Goal: Information Seeking & Learning: Learn about a topic

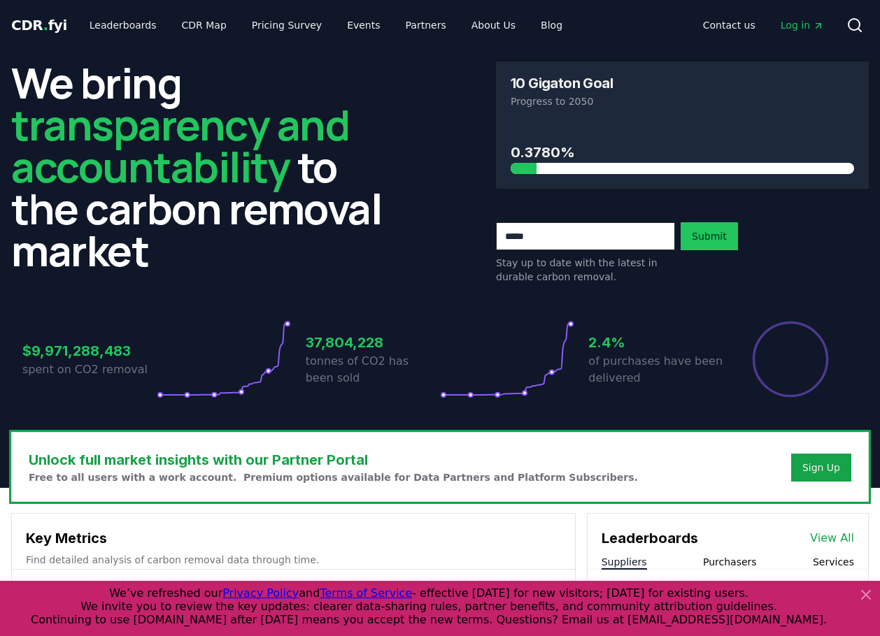
click at [865, 594] on icon at bounding box center [866, 595] width 8 height 8
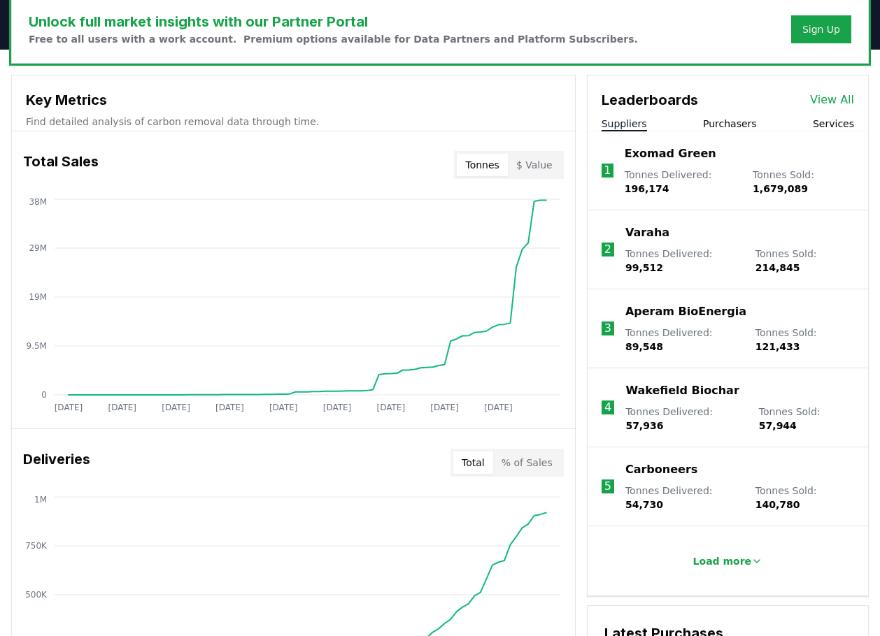
scroll to position [467, 0]
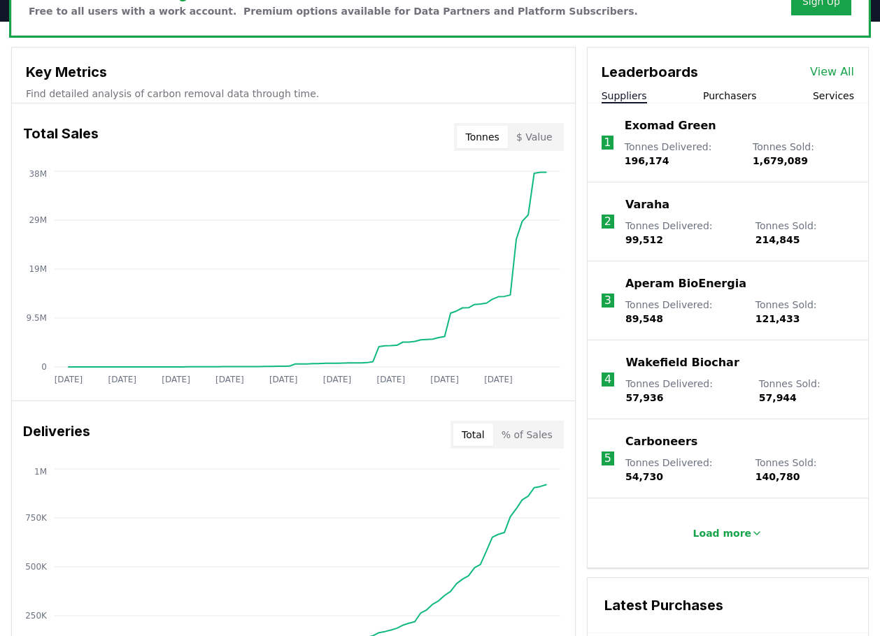
click at [533, 138] on button "$ Value" at bounding box center [534, 137] width 53 height 22
click at [484, 140] on button "Tonnes" at bounding box center [482, 137] width 50 height 22
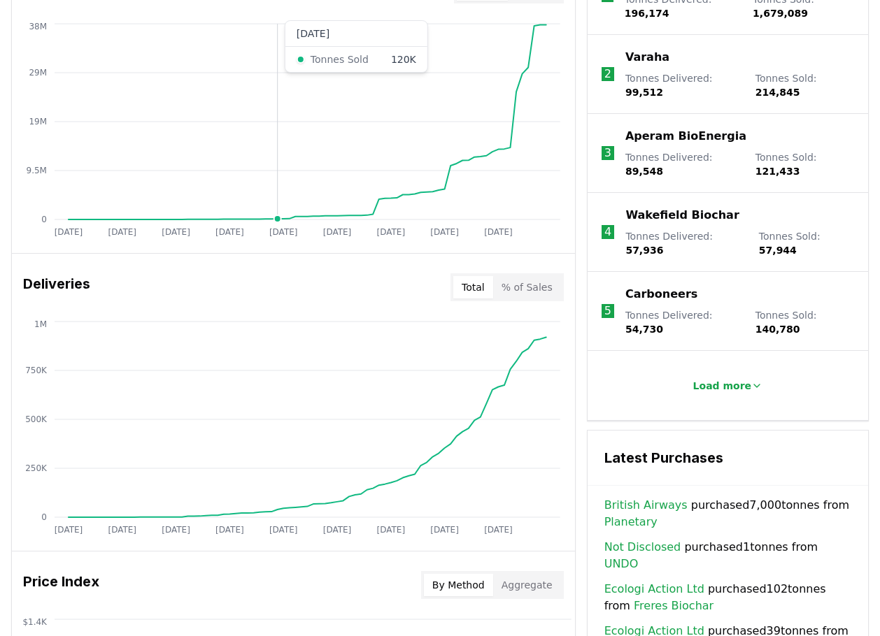
scroll to position [699, 0]
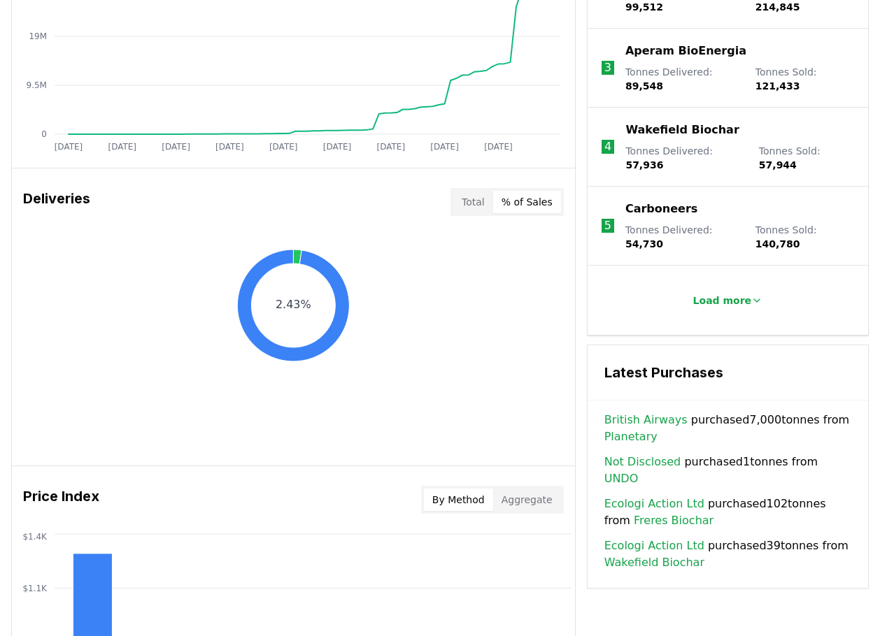
click at [534, 203] on button "% of Sales" at bounding box center [527, 202] width 68 height 22
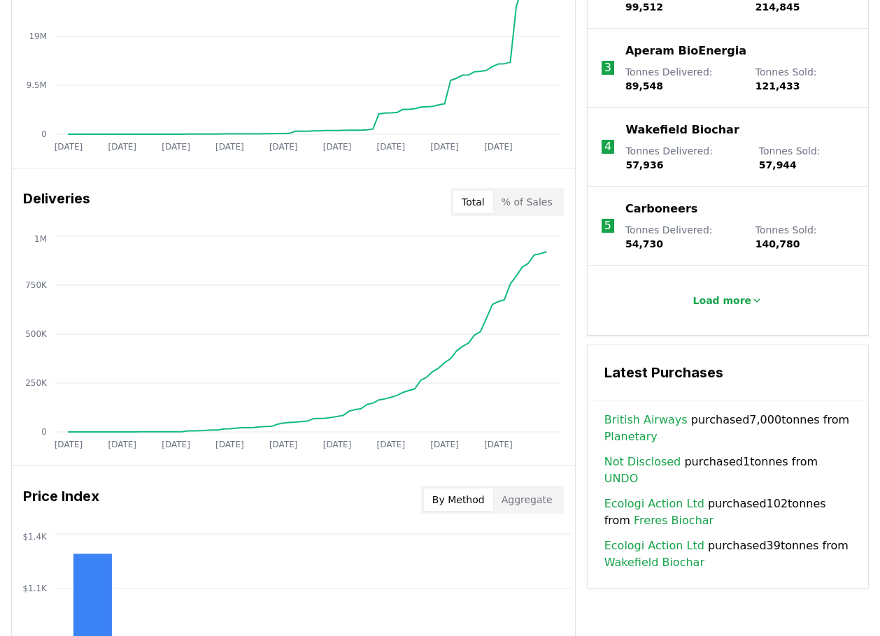
click at [471, 204] on button "Total" at bounding box center [473, 202] width 40 height 22
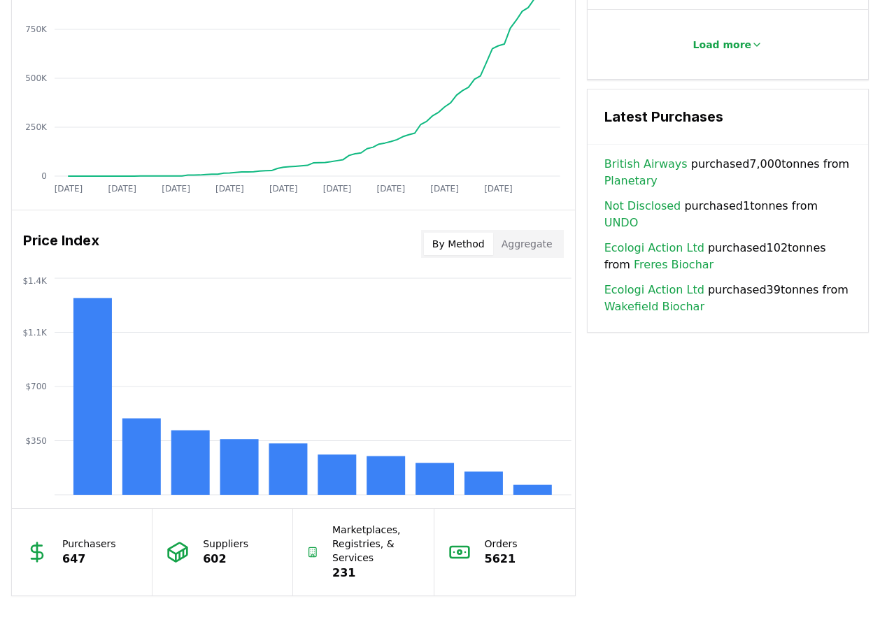
scroll to position [1049, 0]
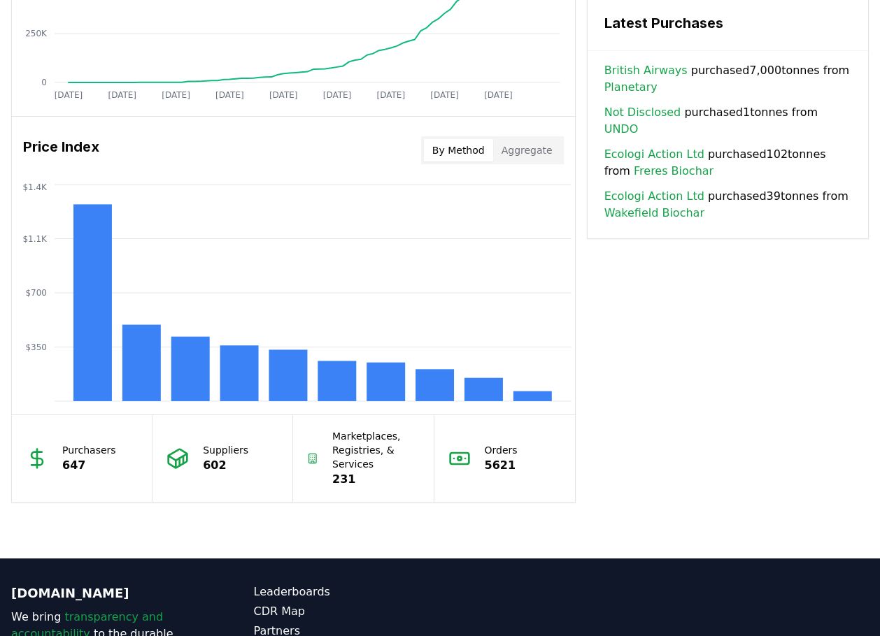
click at [529, 152] on button "Aggregate" at bounding box center [527, 150] width 68 height 22
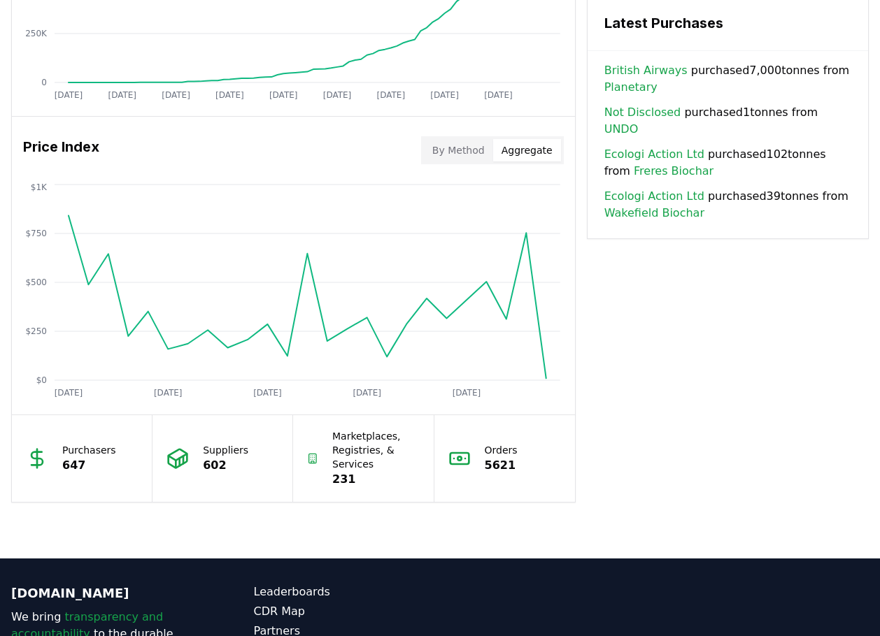
click at [470, 155] on button "By Method" at bounding box center [458, 150] width 69 height 22
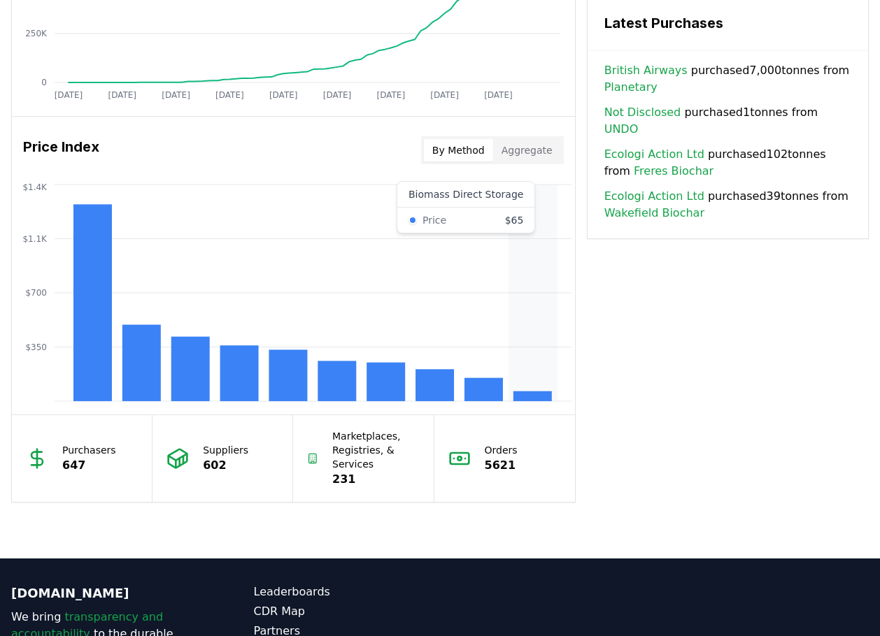
click at [534, 394] on rect at bounding box center [532, 397] width 38 height 10
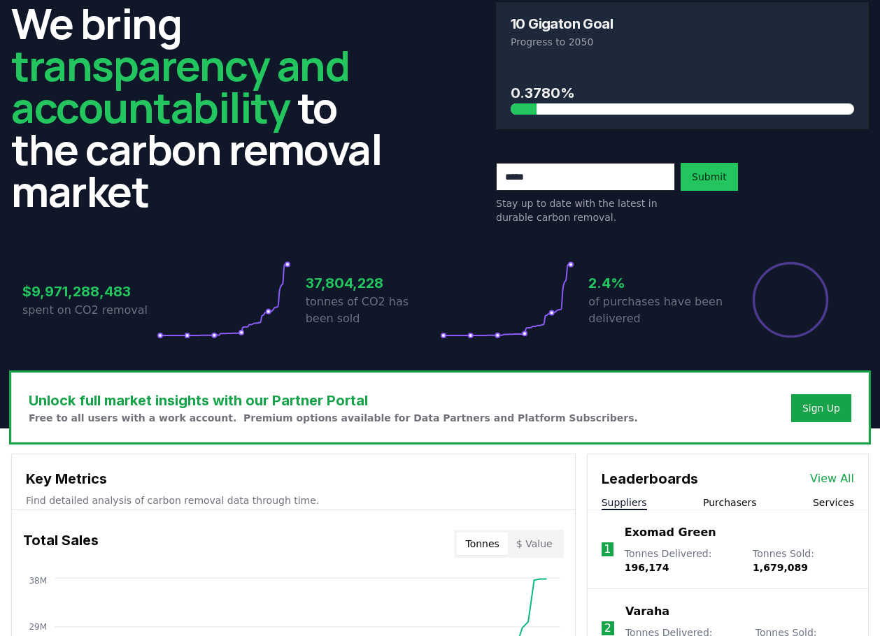
scroll to position [29, 0]
